Goal: Transaction & Acquisition: Purchase product/service

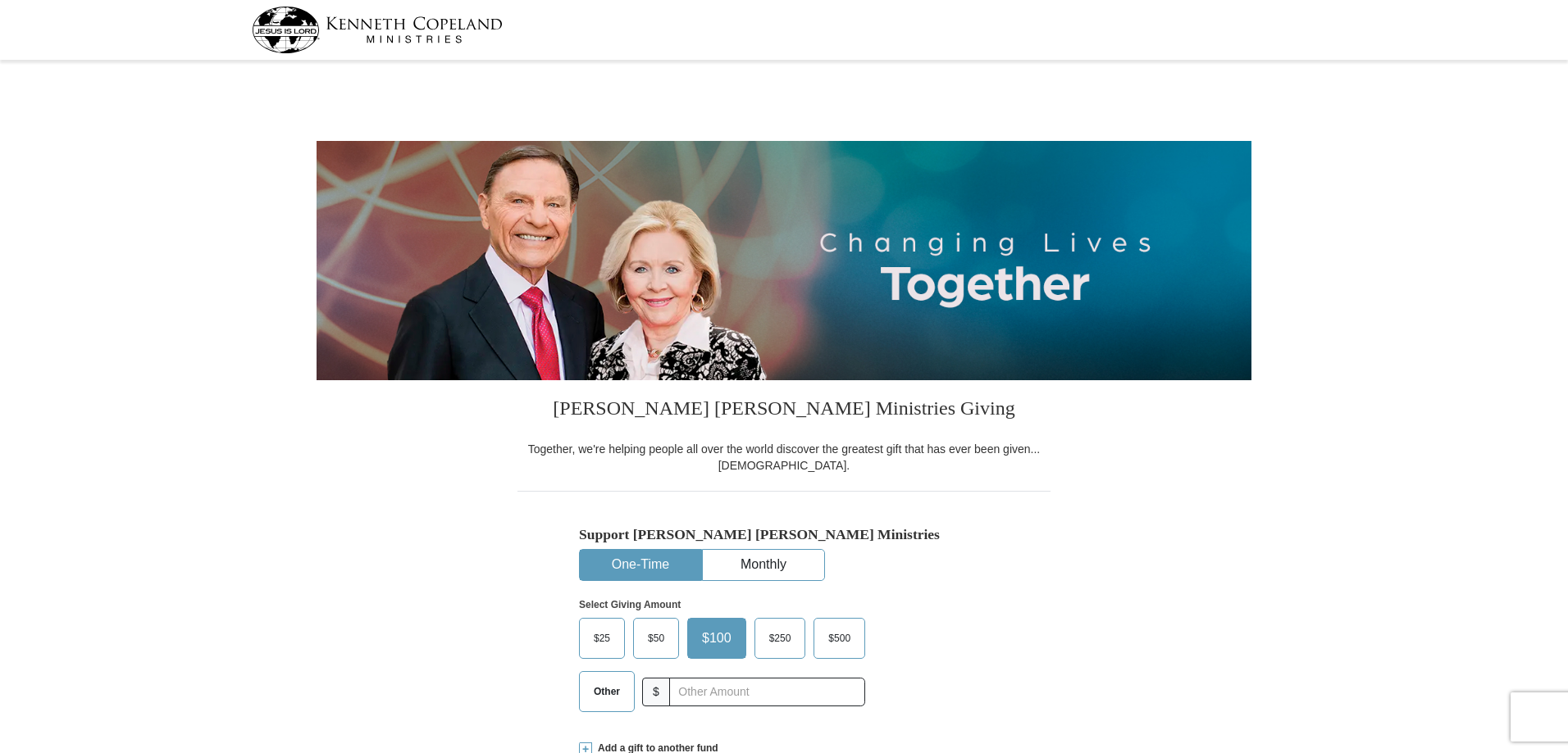
select select "[GEOGRAPHIC_DATA]"
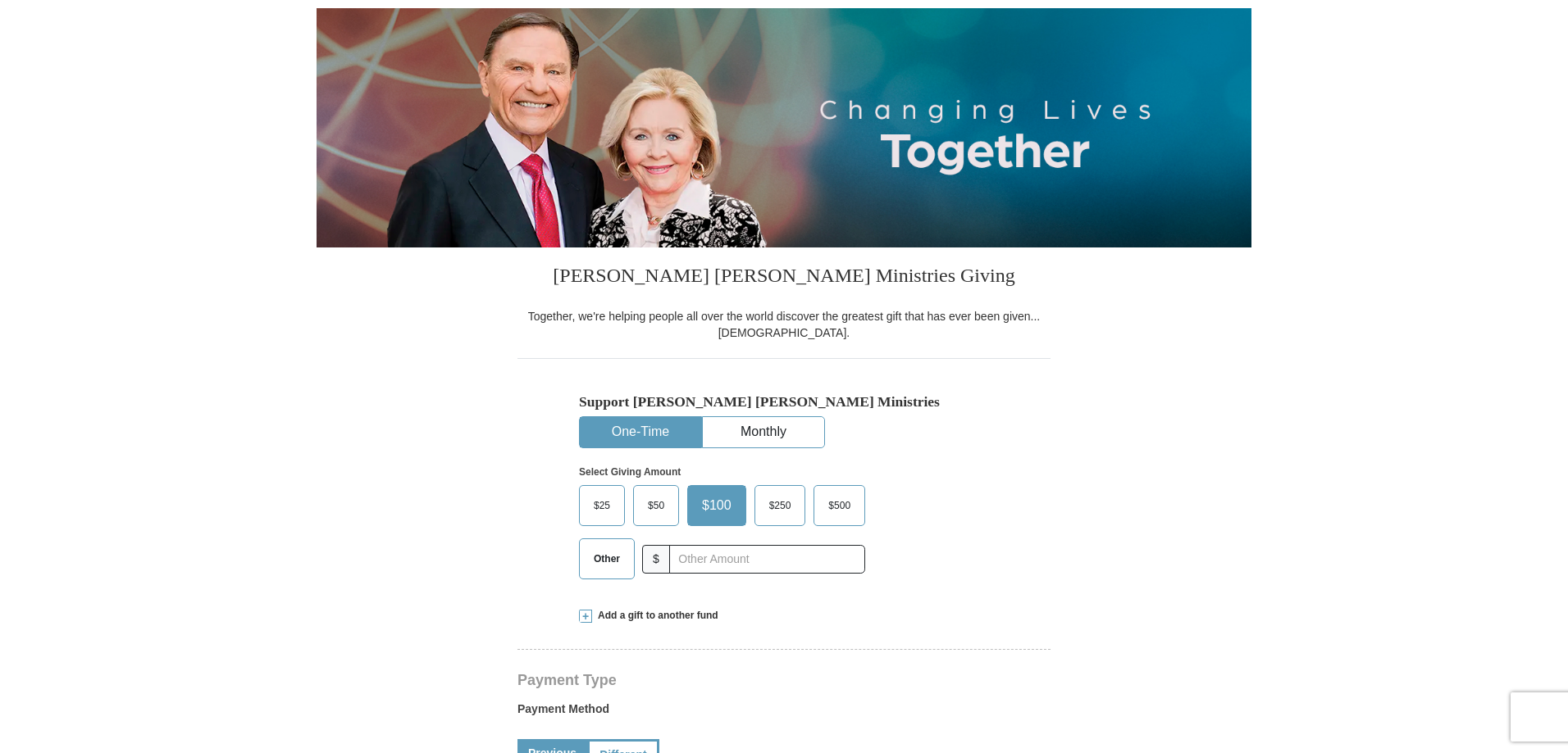
scroll to position [164, 0]
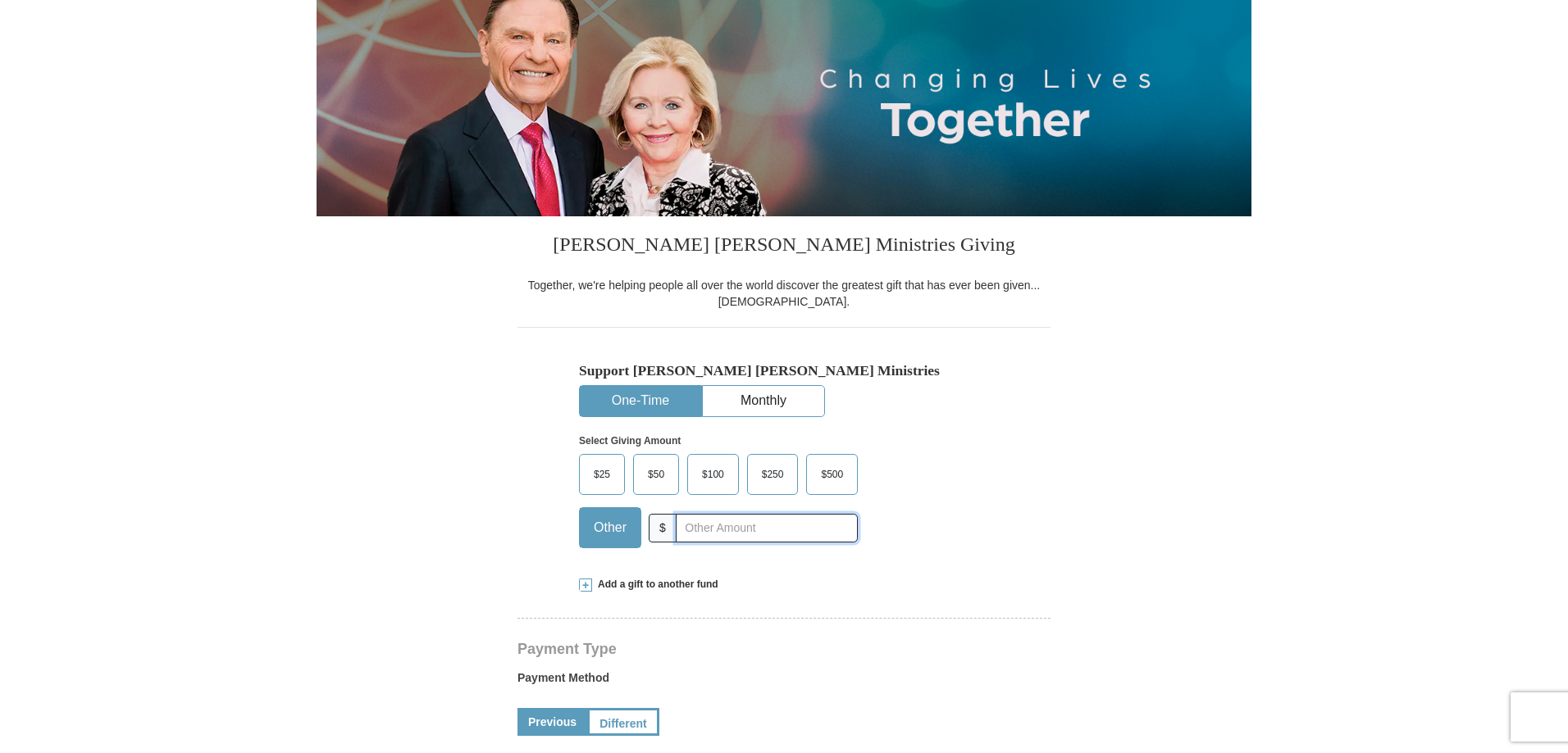
click at [709, 527] on input "text" at bounding box center [767, 528] width 182 height 29
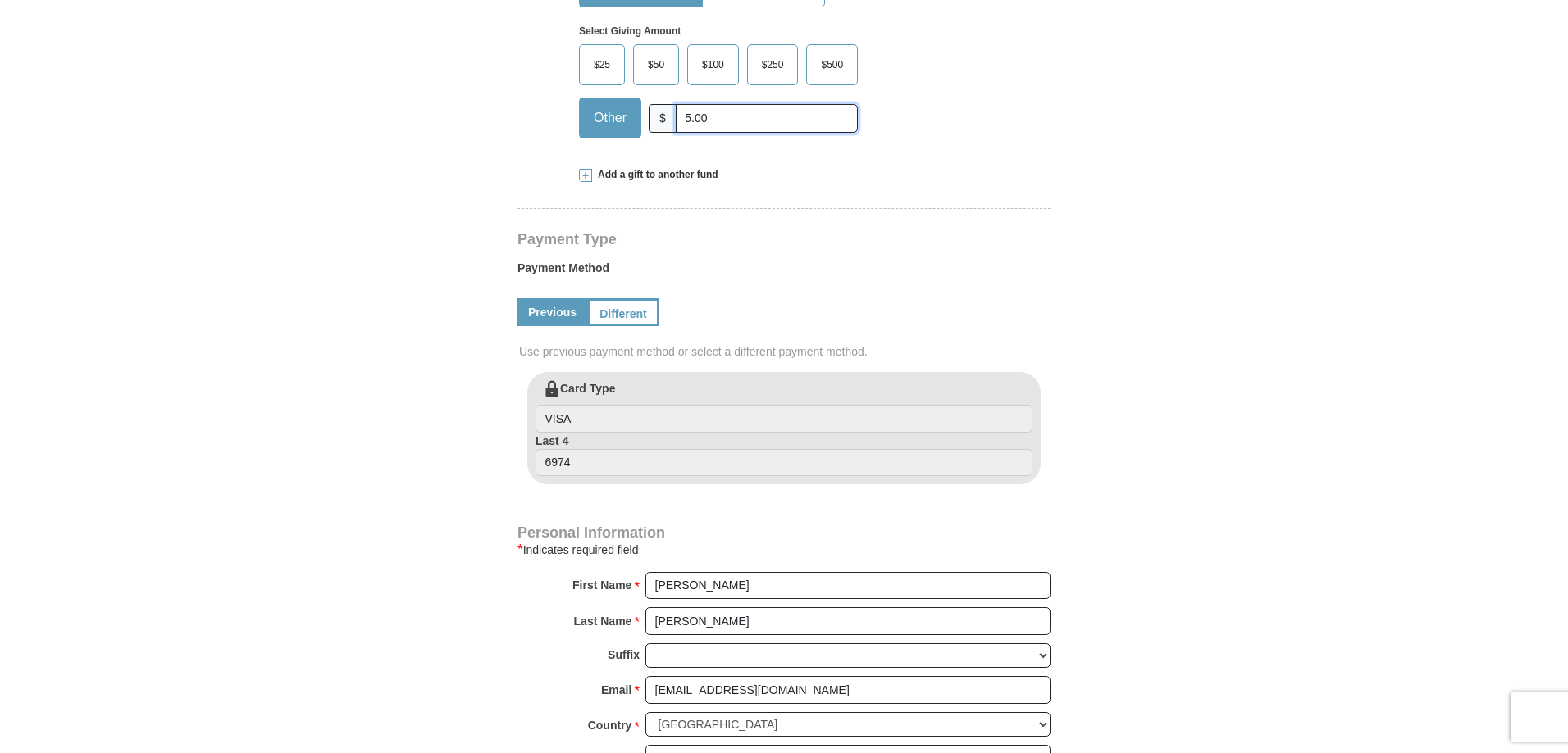
scroll to position [656, 0]
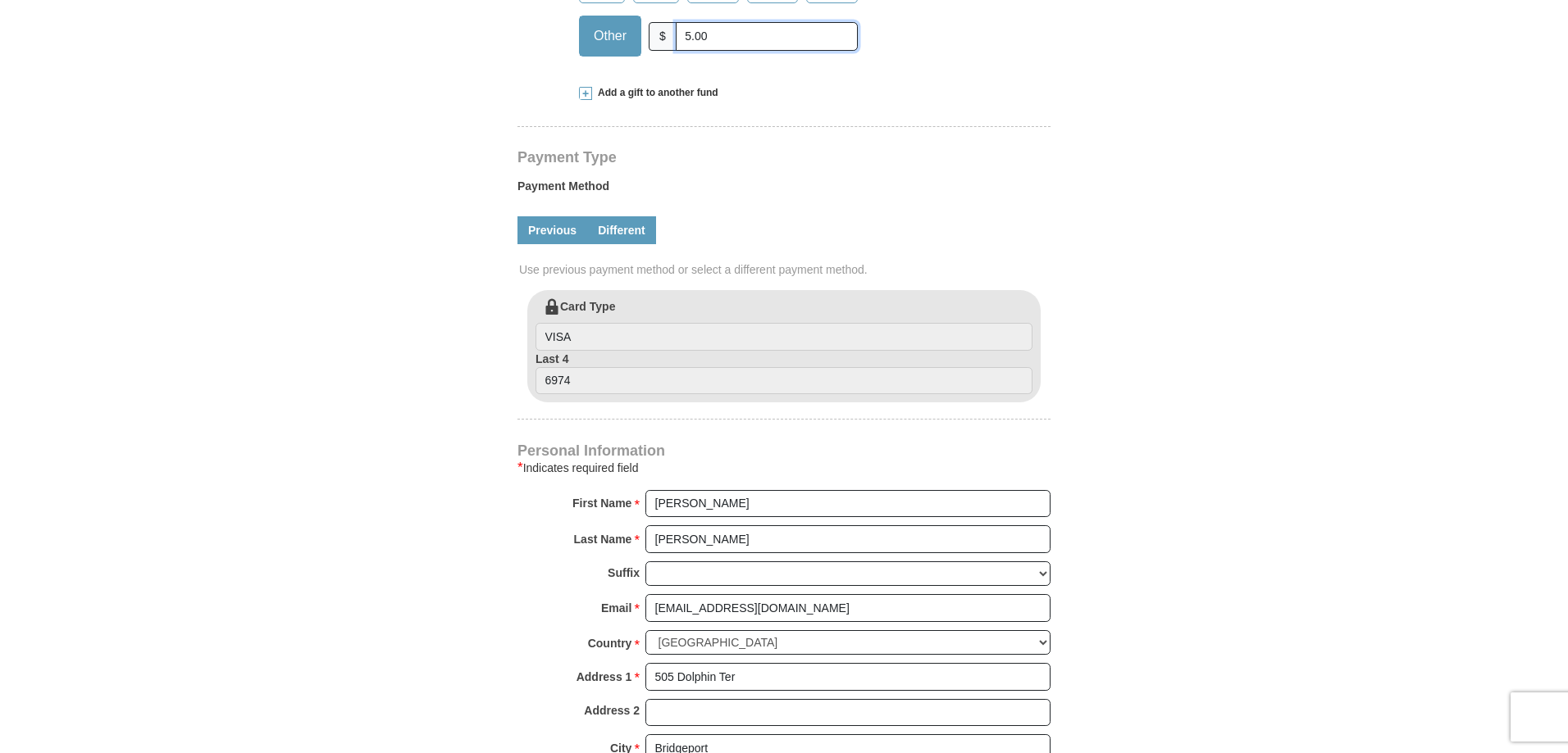
type input "5.00"
click at [618, 235] on link "Different" at bounding box center [621, 230] width 69 height 28
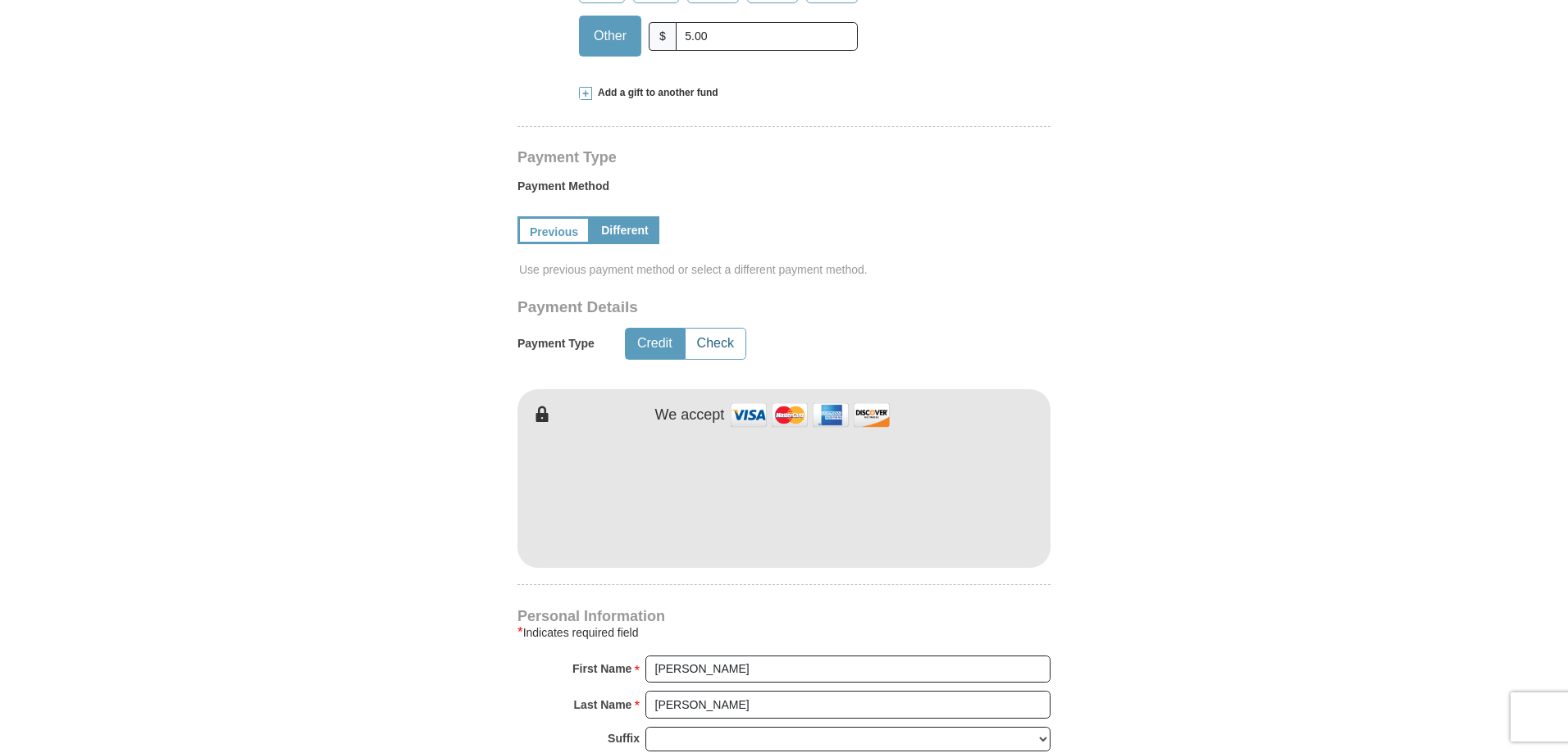
click at [710, 347] on button "Check" at bounding box center [715, 344] width 60 height 30
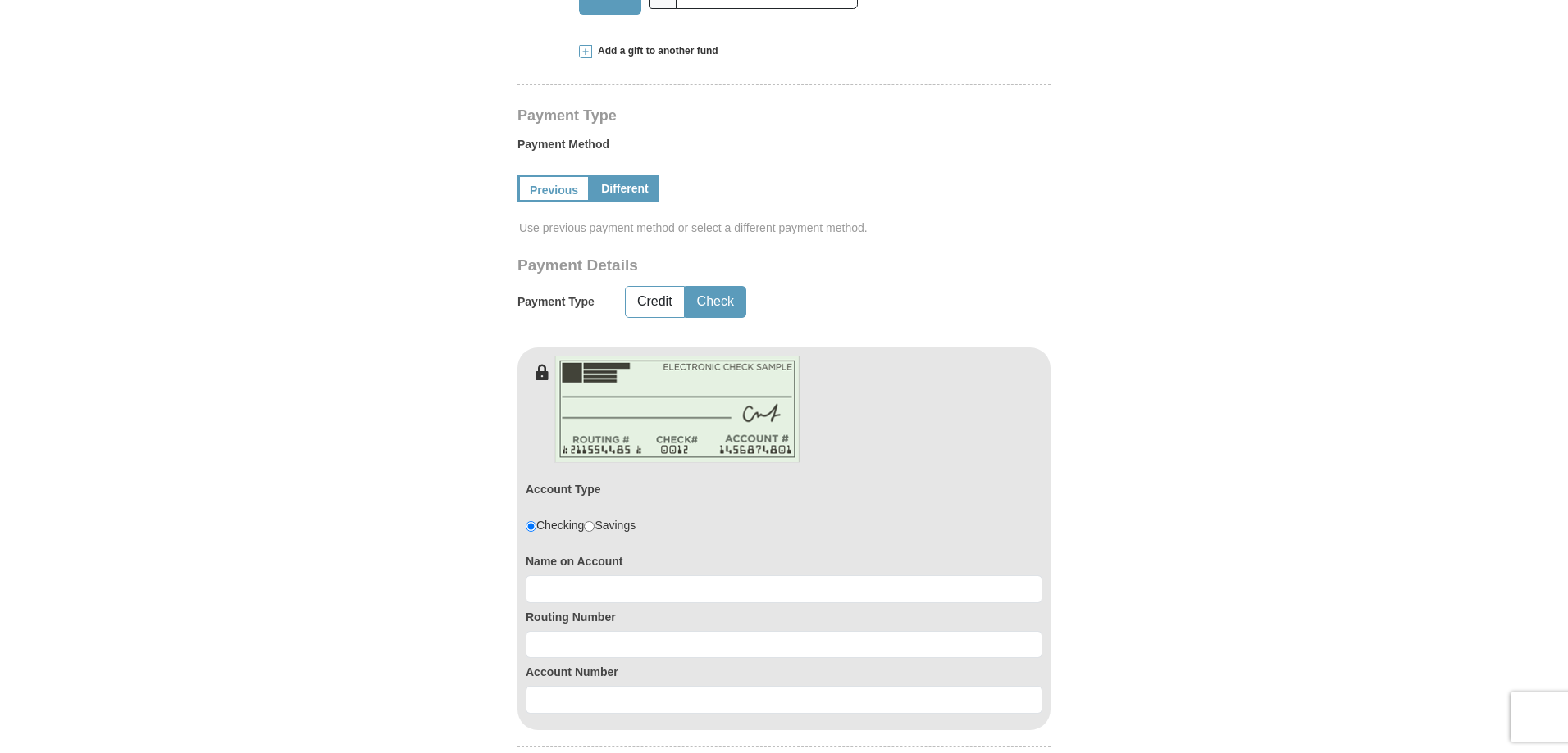
scroll to position [738, 0]
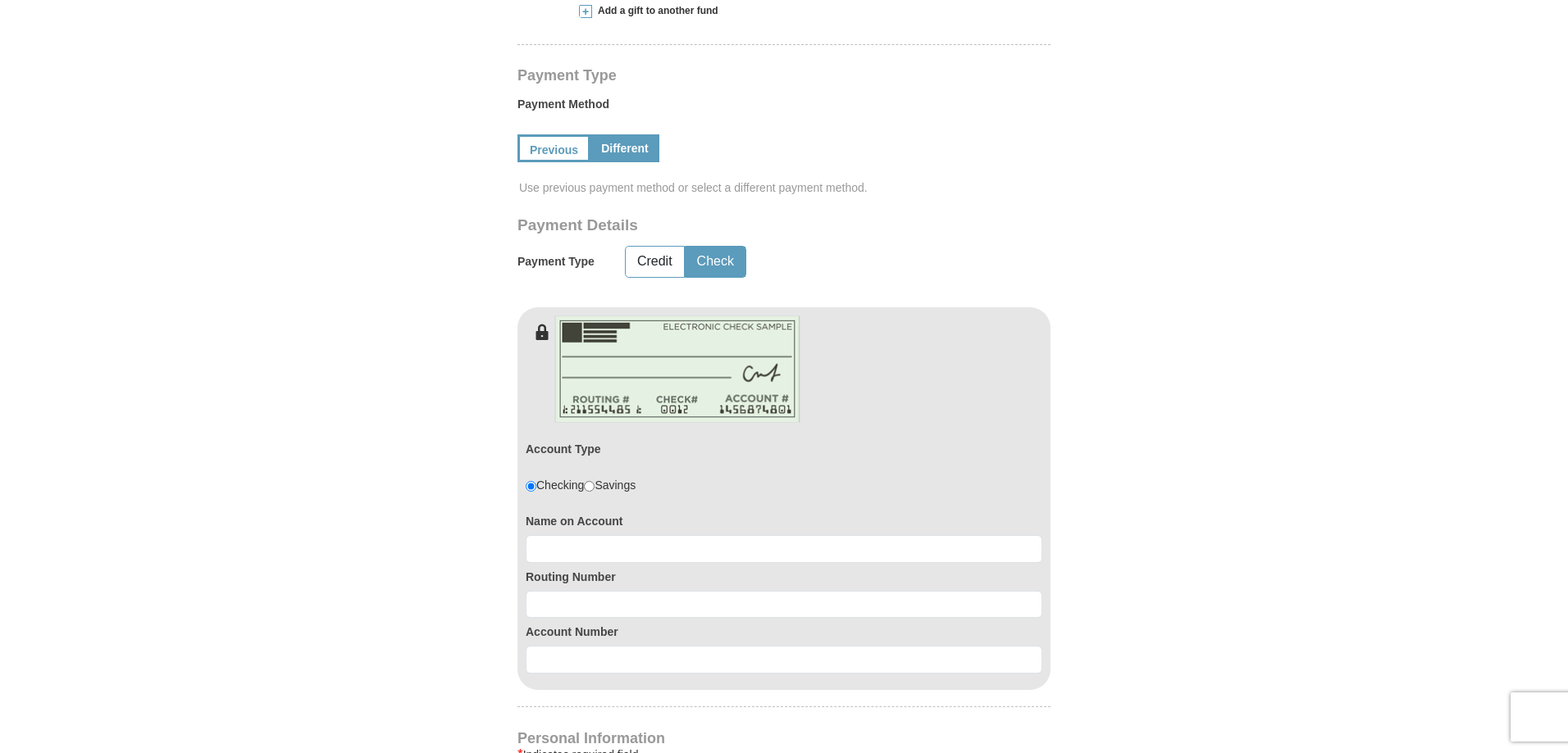
click at [595, 492] on input "radio" at bounding box center [589, 487] width 11 height 11
radio input "true"
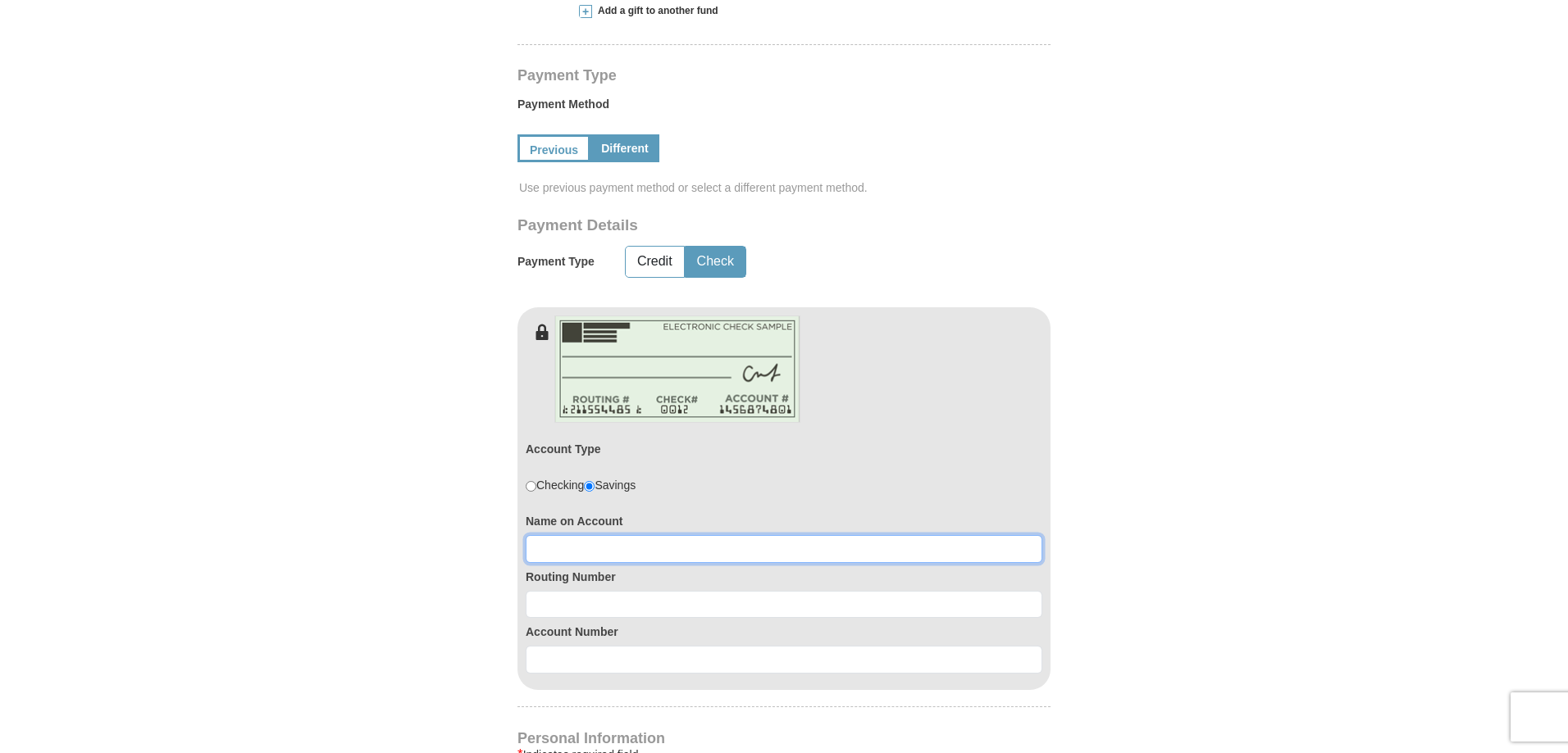
click at [563, 550] on input at bounding box center [784, 549] width 517 height 28
type input "[PERSON_NAME]"
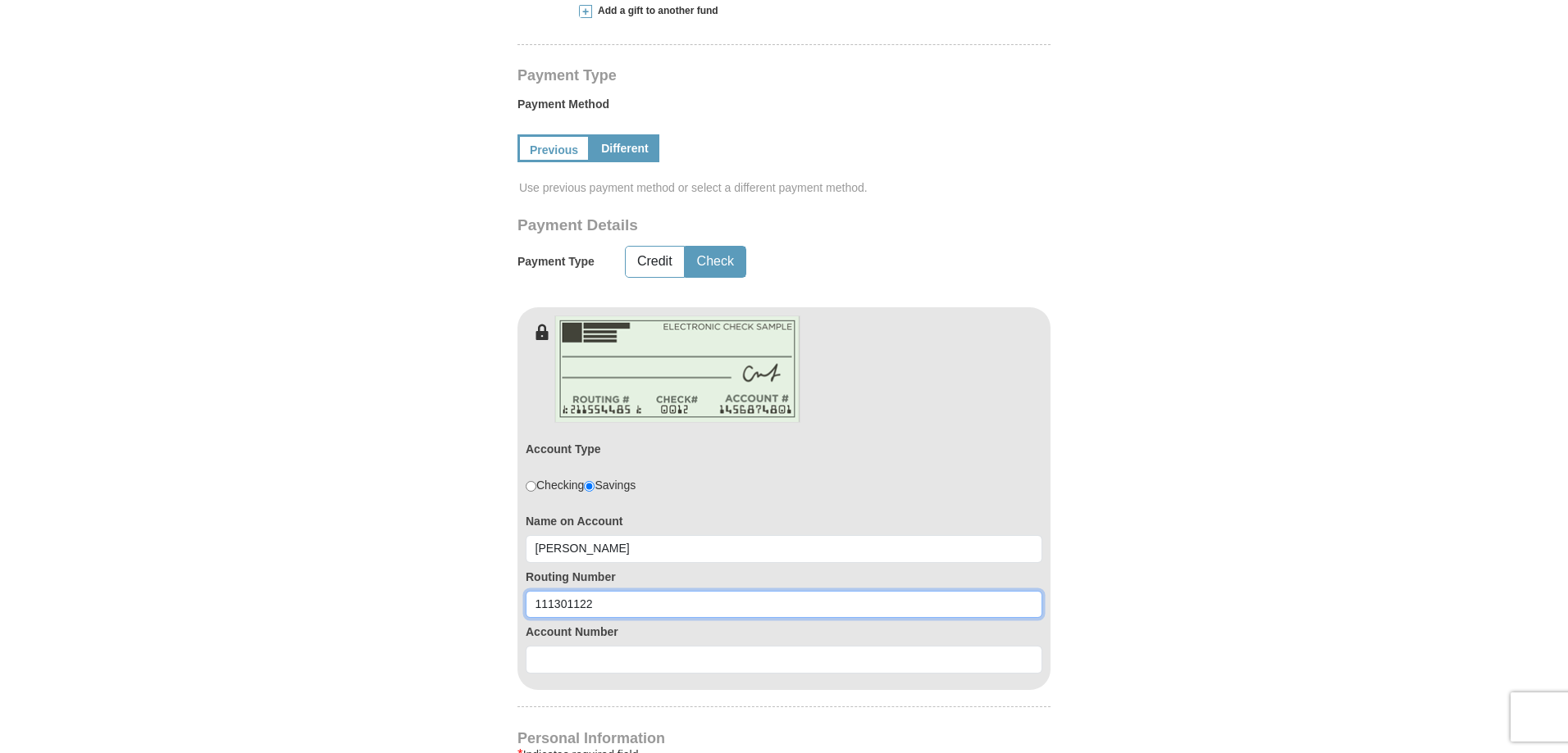
type input "111301122"
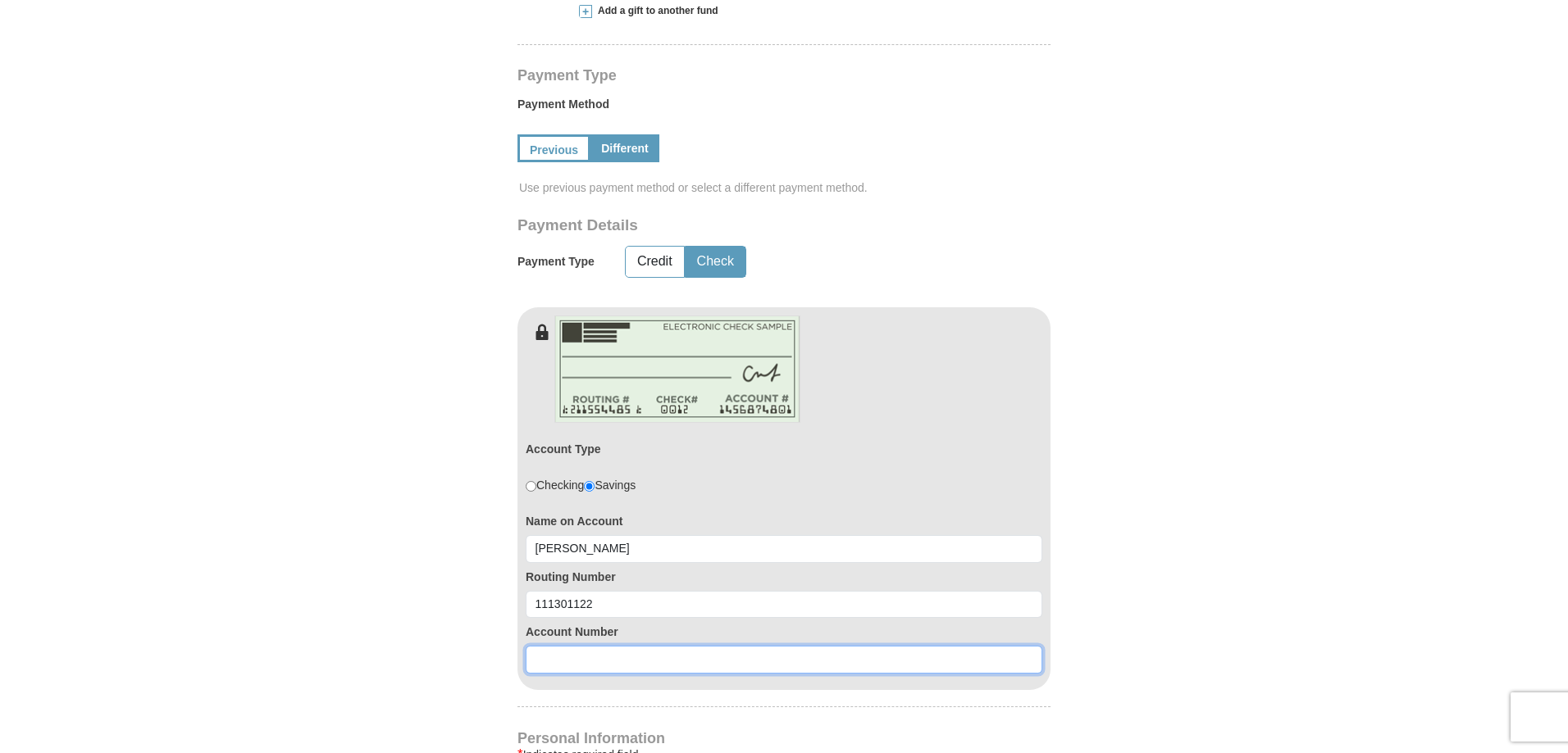
click at [568, 673] on input at bounding box center [784, 659] width 517 height 28
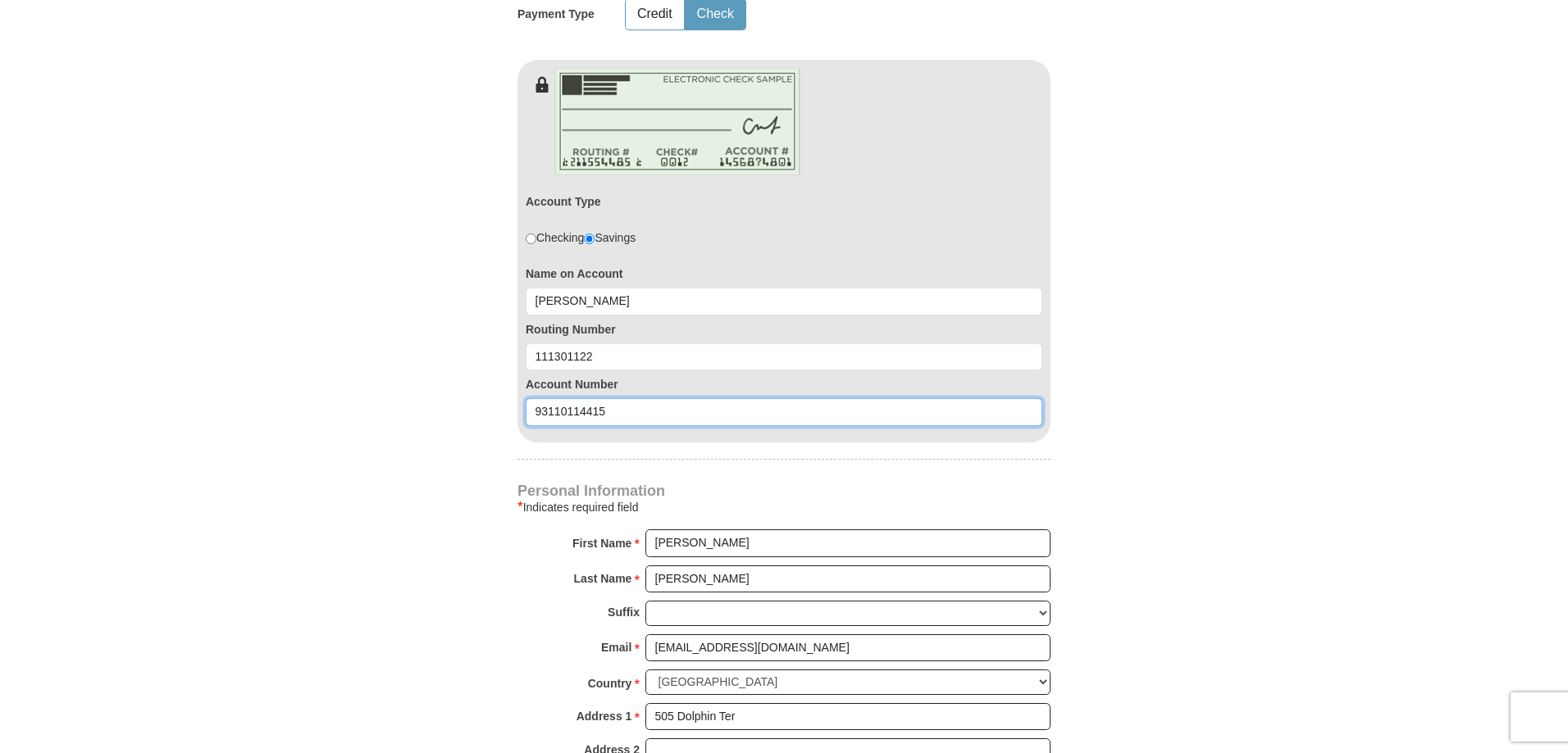
scroll to position [984, 0]
type input "93110114415"
click at [530, 240] on input "radio" at bounding box center [531, 241] width 11 height 11
radio input "true"
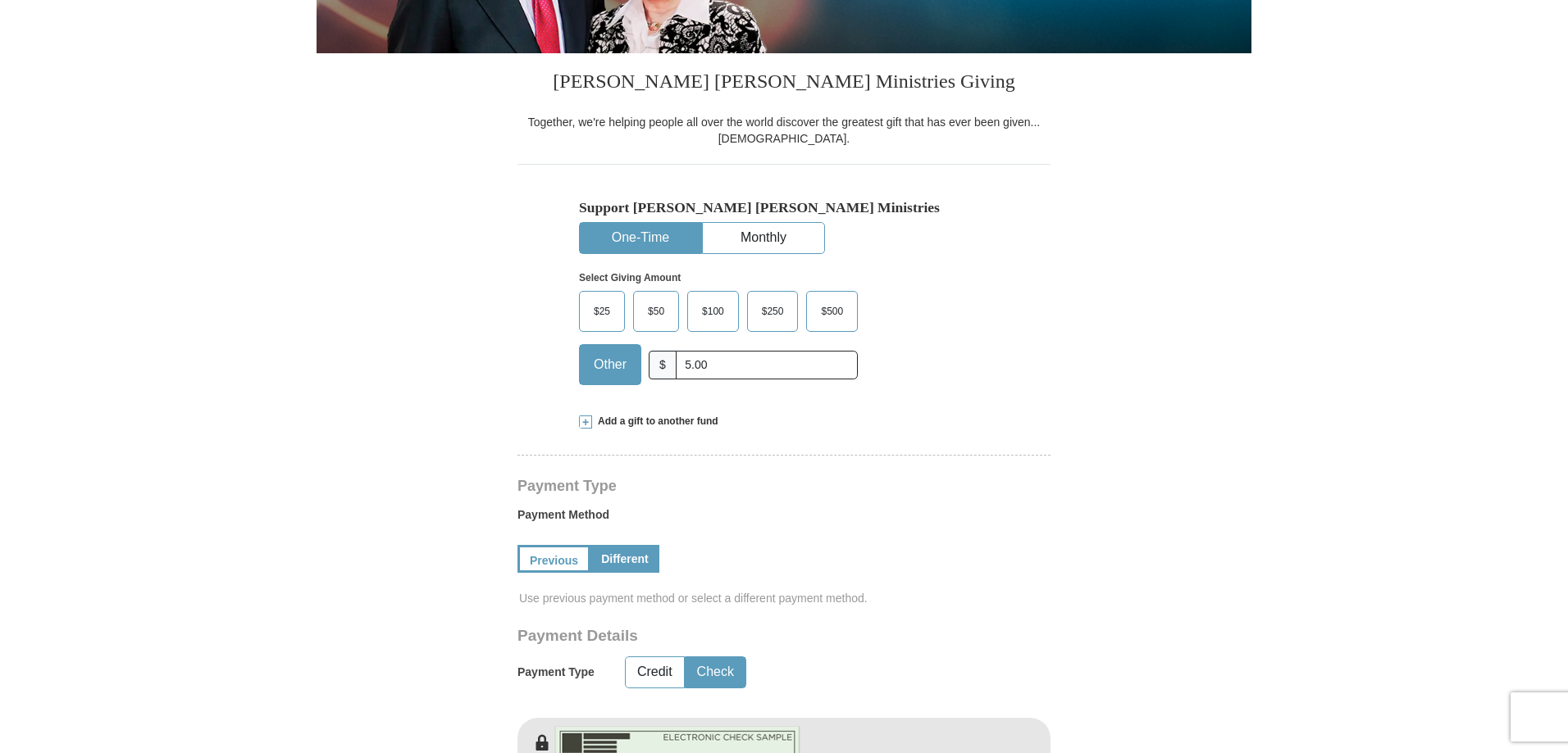
scroll to position [82, 0]
